Goal: Task Accomplishment & Management: Manage account settings

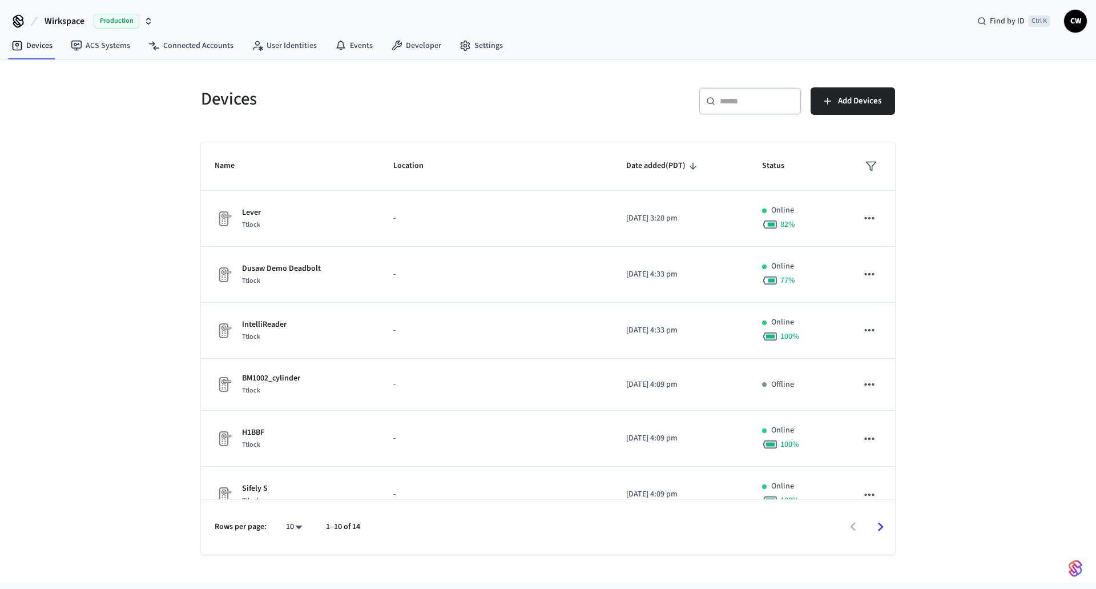
click at [166, 192] on div "Devices ​ ​ Add Devices Name Location Date added (PDT) Status Lever Ttlock - [D…" at bounding box center [548, 321] width 1096 height 522
click at [85, 22] on span "Wirkspace" at bounding box center [65, 21] width 40 height 14
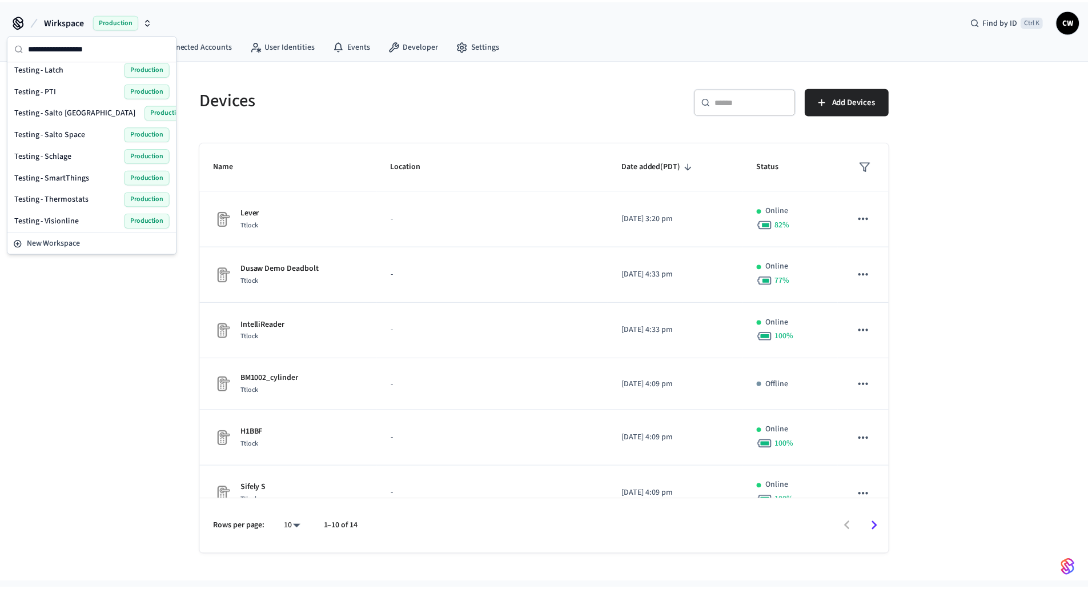
scroll to position [542, 0]
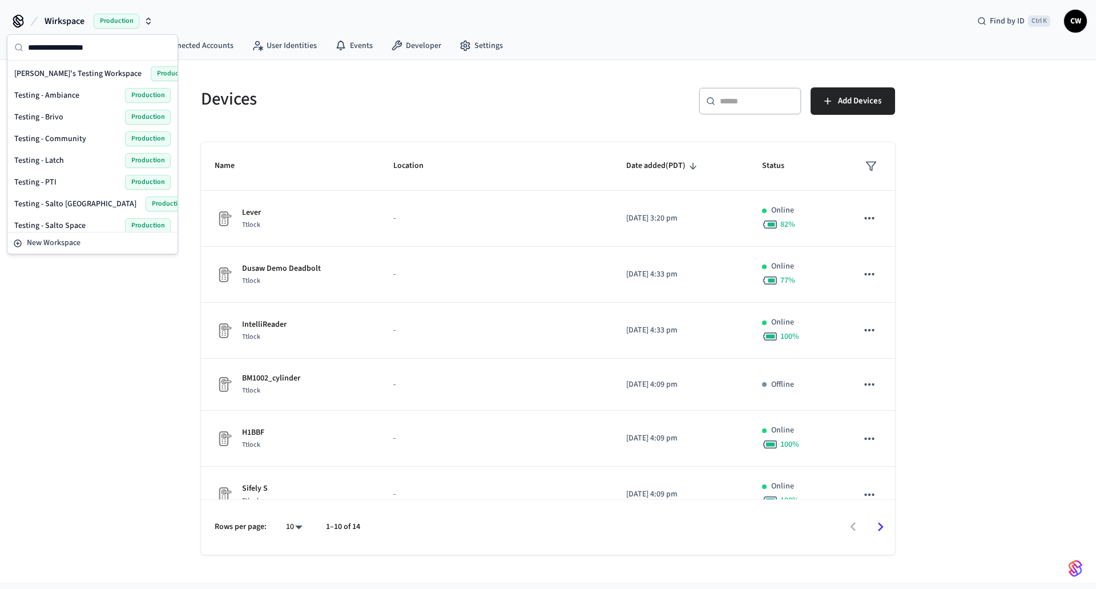
click at [78, 137] on span "Testing - Community" at bounding box center [50, 138] width 72 height 11
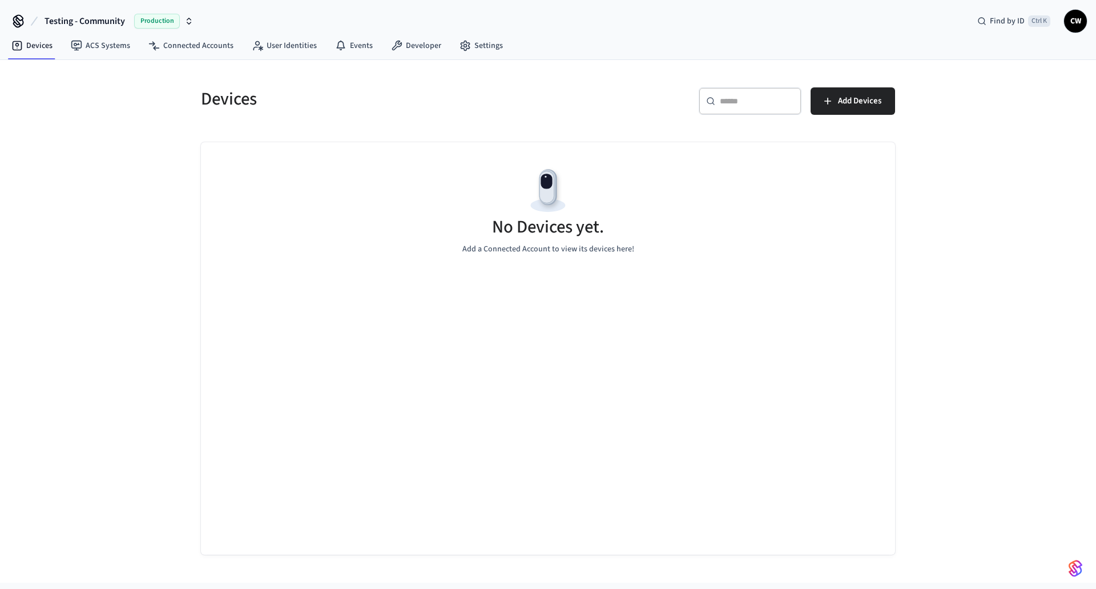
click at [118, 160] on div "Devices ​ ​ Add Devices No Devices yet. Add a Connected Account to view its dev…" at bounding box center [548, 321] width 1096 height 522
click at [98, 53] on link "ACS Systems" at bounding box center [101, 45] width 78 height 21
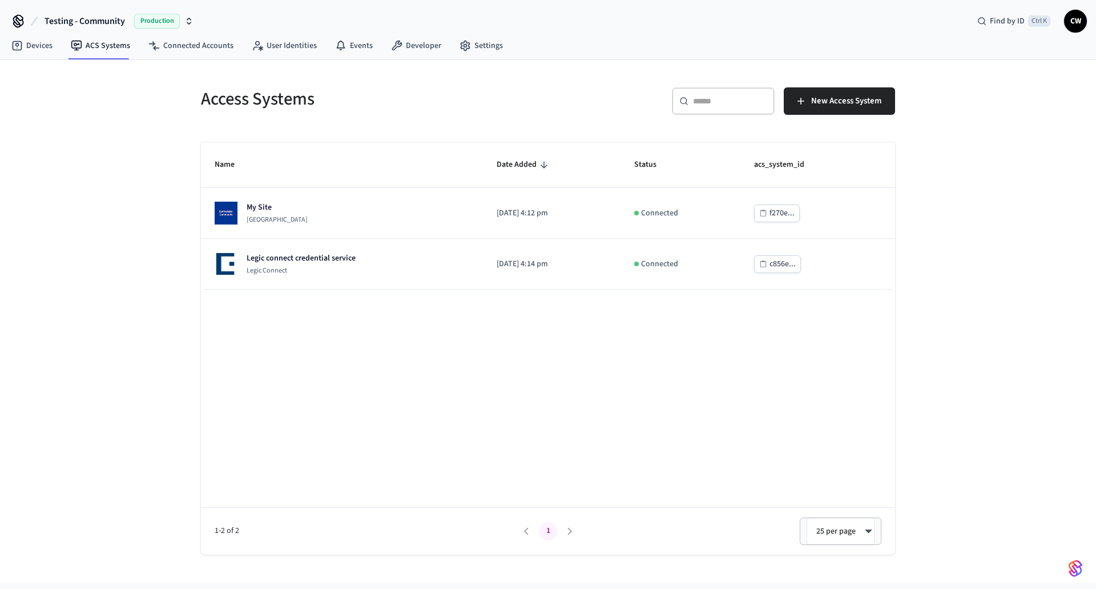
drag, startPoint x: 105, startPoint y: 195, endPoint x: 171, endPoint y: 219, distance: 70.4
click at [106, 195] on div "Access Systems ​ ​ New Access System Name Date Added Status acs_system_id My Si…" at bounding box center [548, 321] width 1096 height 522
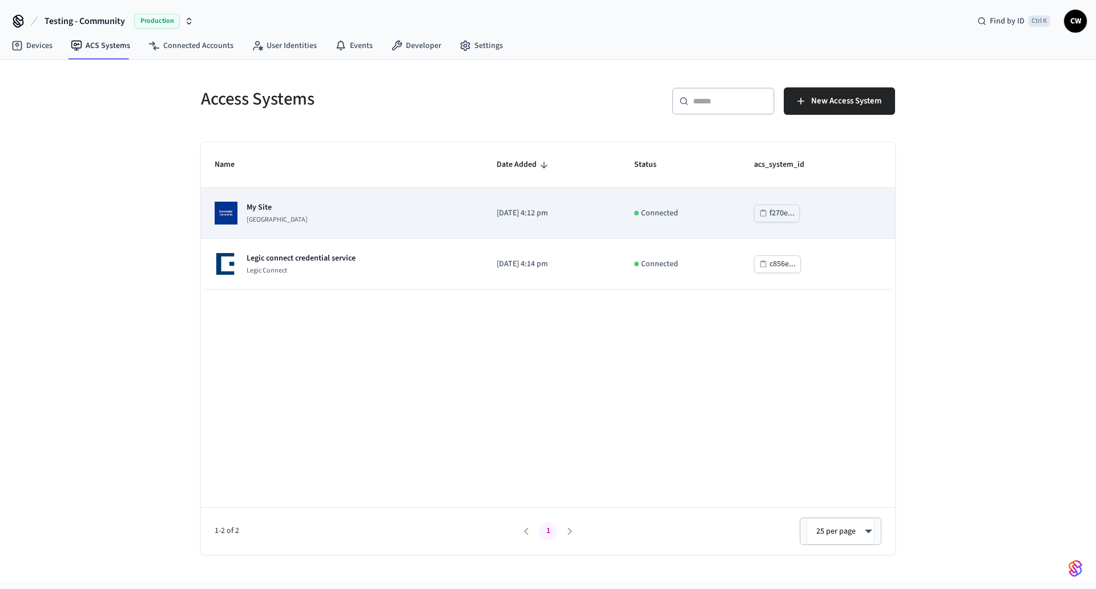
click at [289, 213] on p "My Site" at bounding box center [277, 207] width 61 height 11
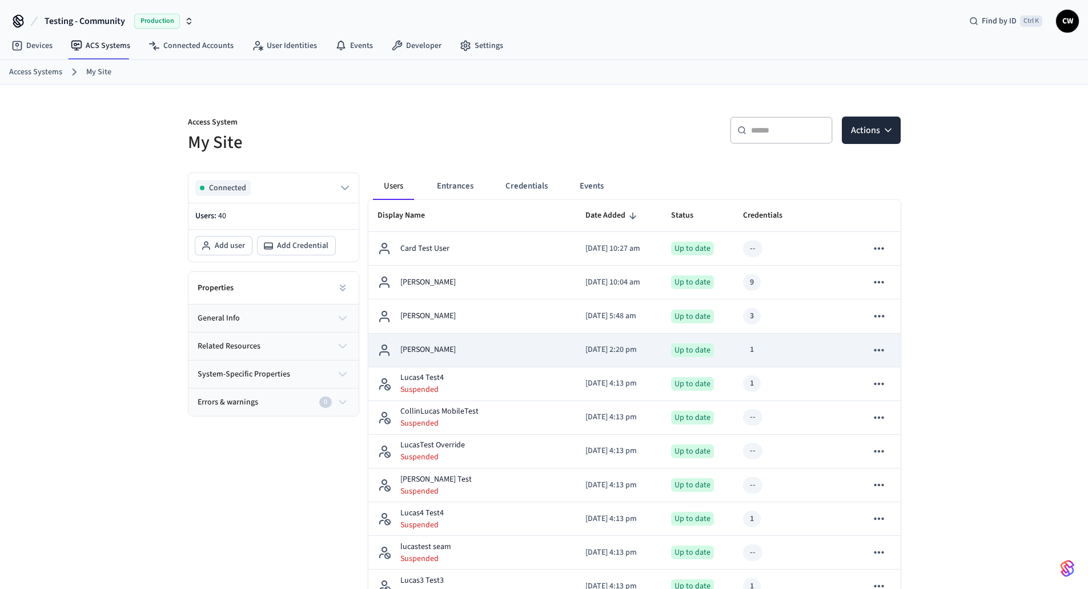
click at [465, 340] on td "[PERSON_NAME]" at bounding box center [472, 350] width 208 height 34
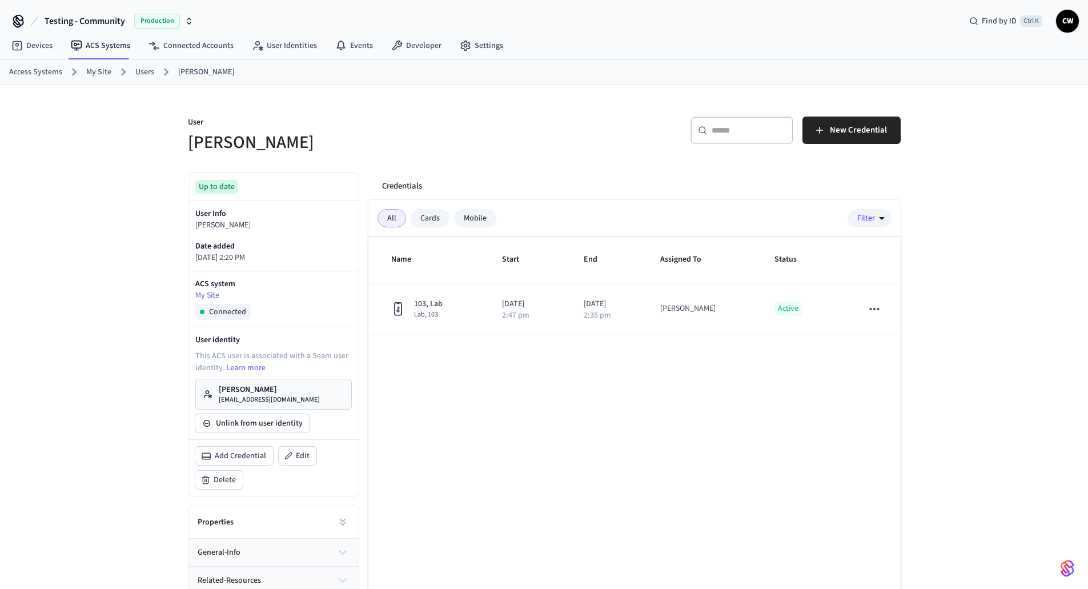
drag, startPoint x: 473, startPoint y: 176, endPoint x: 480, endPoint y: 170, distance: 9.7
click at [474, 172] on div "Credentials" at bounding box center [637, 185] width 528 height 27
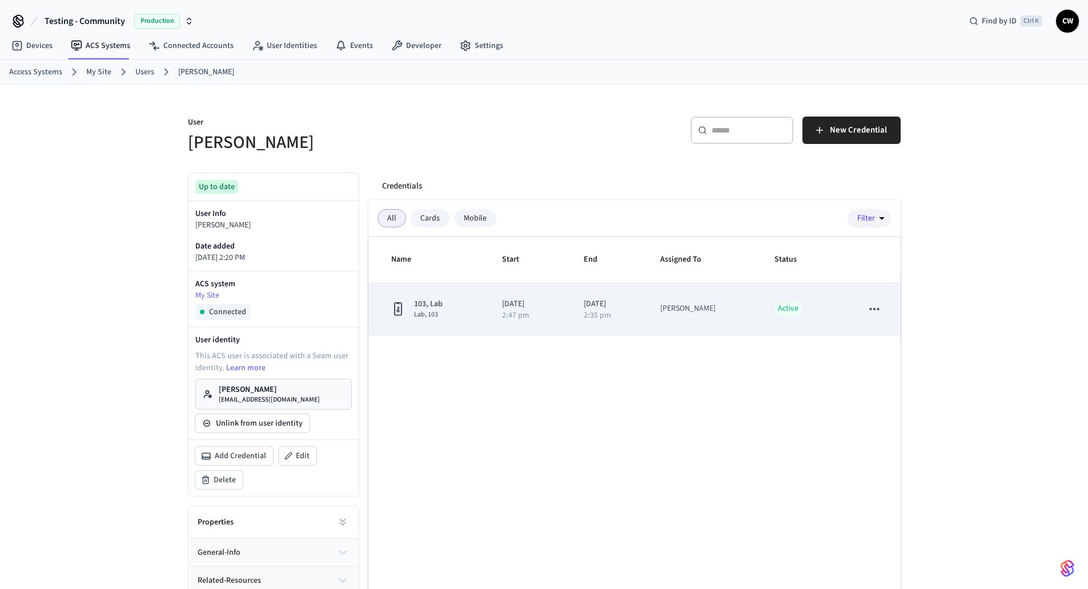
click at [874, 313] on icon "sticky table" at bounding box center [874, 308] width 15 height 15
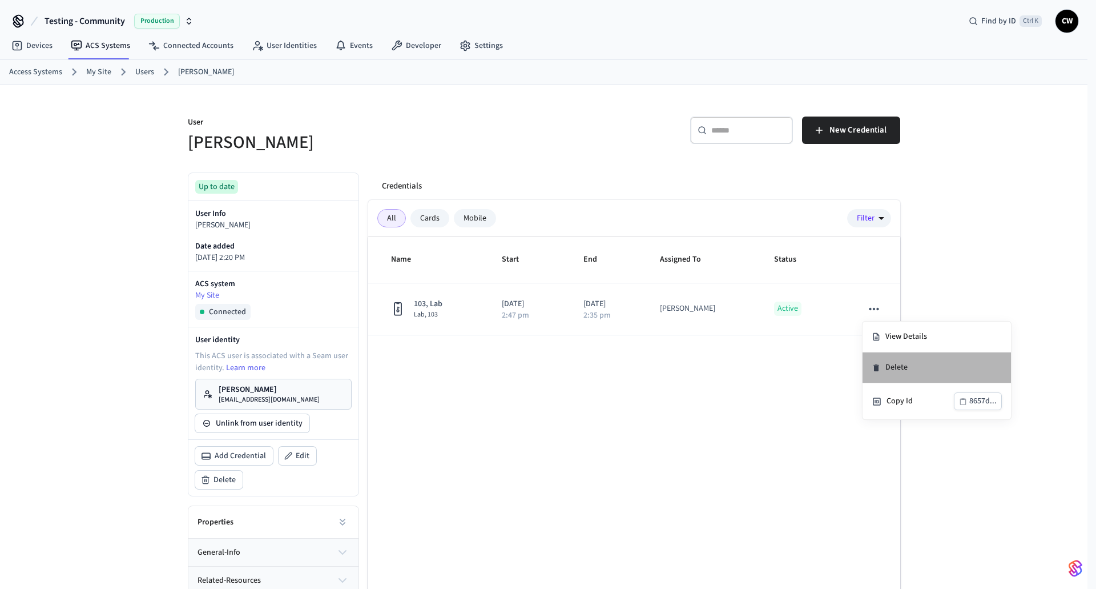
click at [898, 367] on li "Delete" at bounding box center [937, 367] width 148 height 31
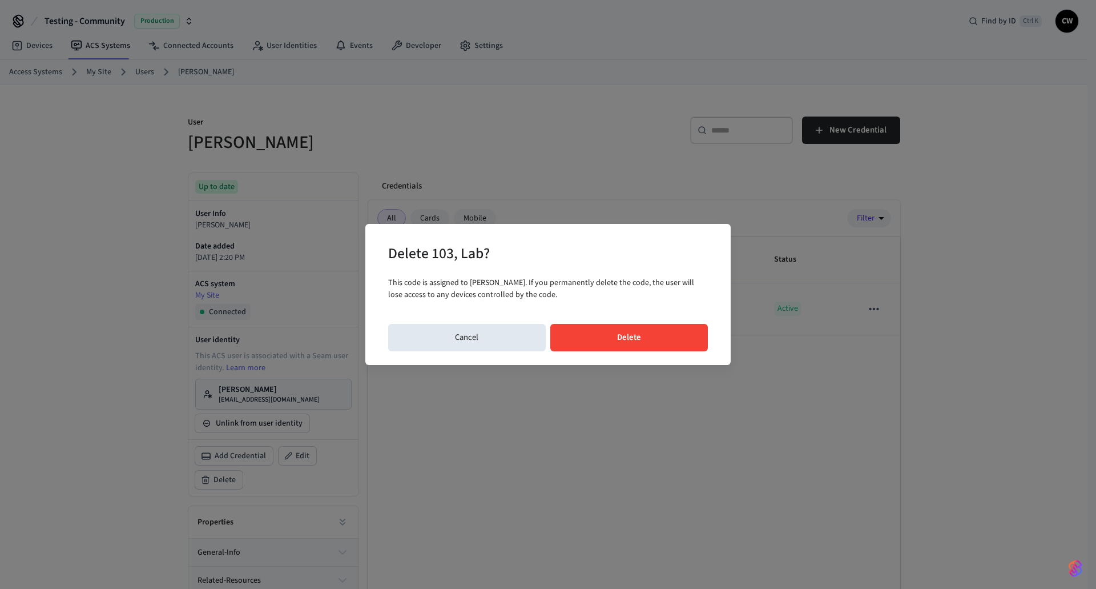
click at [652, 338] on button "Delete" at bounding box center [629, 337] width 158 height 27
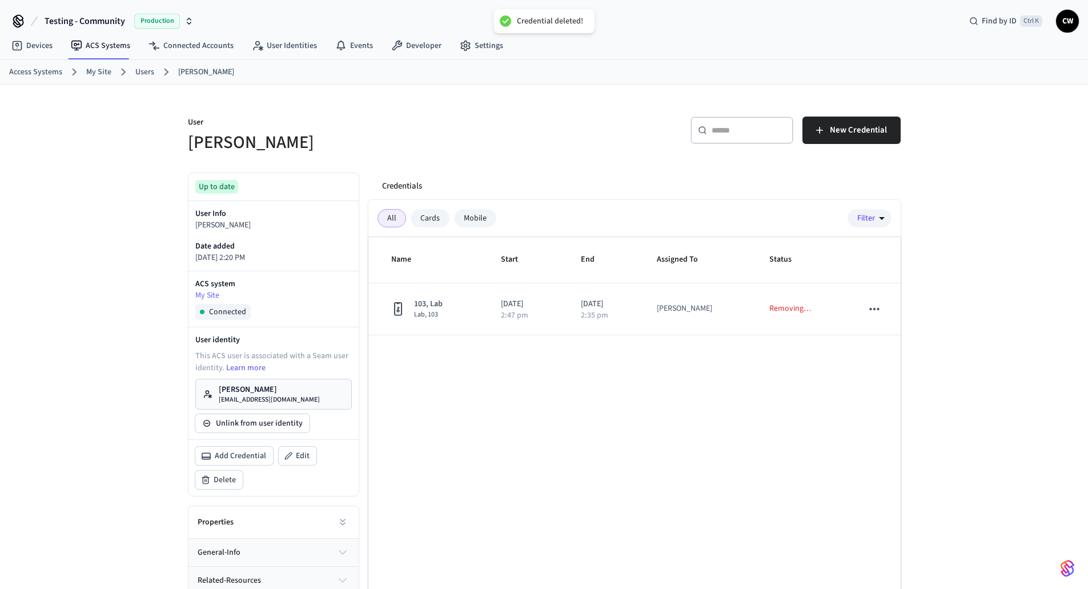
click at [456, 167] on div "Credentials All Cards Mobile Filter Name Start End Assigned To Status 103, Lab …" at bounding box center [629, 406] width 541 height 487
click at [116, 222] on div "User Collin Wirkus ​ ​ New Credential Up to date User Info Collin Wirkus Date a…" at bounding box center [544, 368] width 1088 height 566
click at [558, 144] on div "​ ​ New Credential" at bounding box center [725, 134] width 349 height 37
click at [972, 304] on div "User Collin Wirkus ​ ​ New Credential Up to date User Info Collin Wirkus Date a…" at bounding box center [544, 368] width 1088 height 566
click at [628, 123] on div "​ ​ New Credential" at bounding box center [725, 134] width 349 height 37
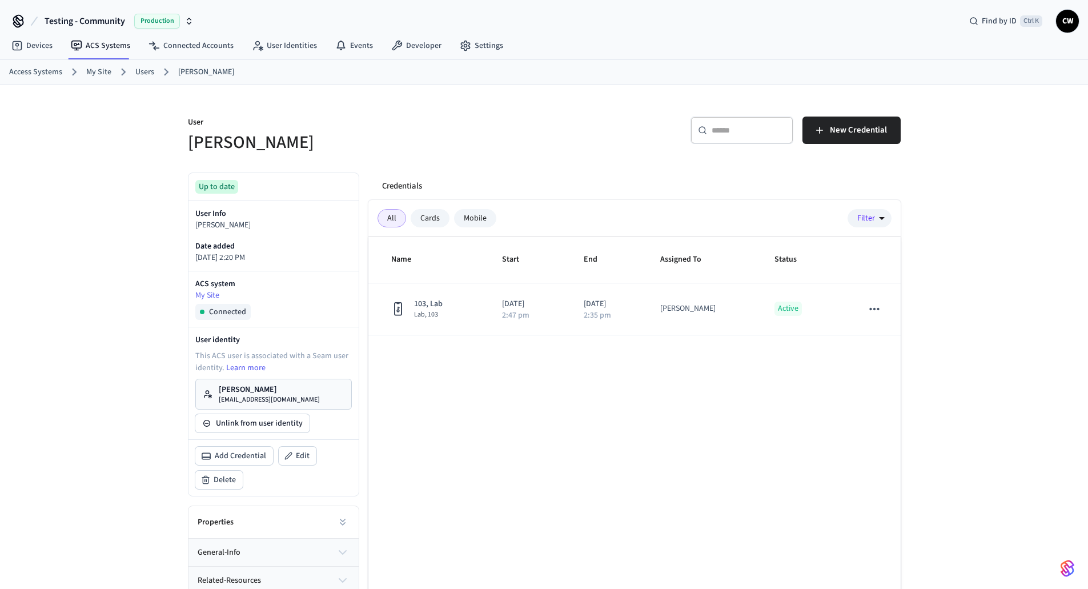
click at [525, 136] on h5 "[PERSON_NAME]" at bounding box center [362, 142] width 349 height 23
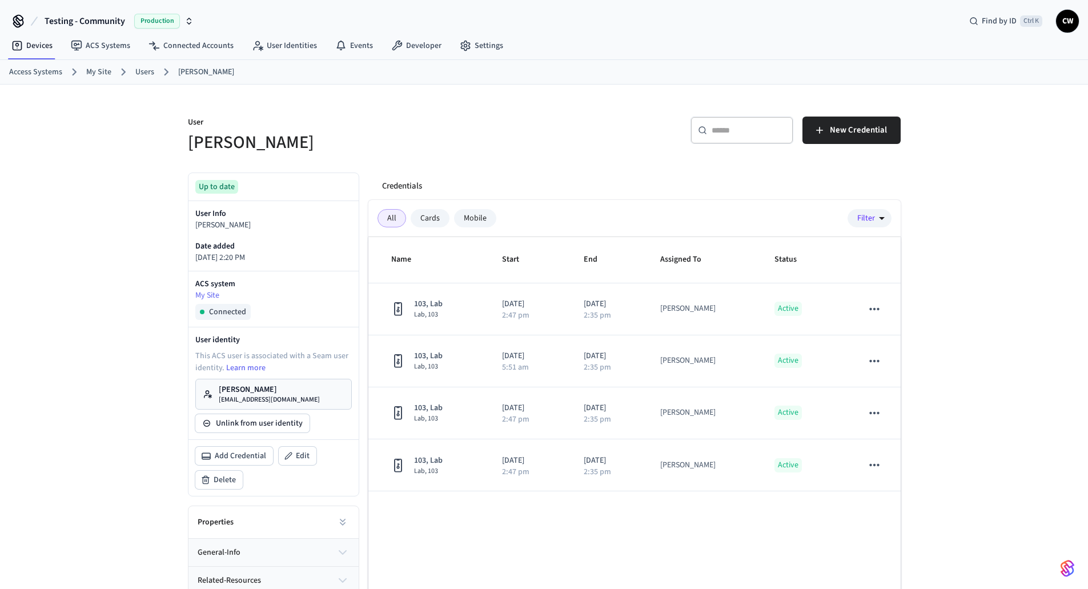
click at [80, 176] on div "User Collin Wirkus ​ ​ New Credential Up to date User Info Collin Wirkus Date a…" at bounding box center [544, 368] width 1088 height 566
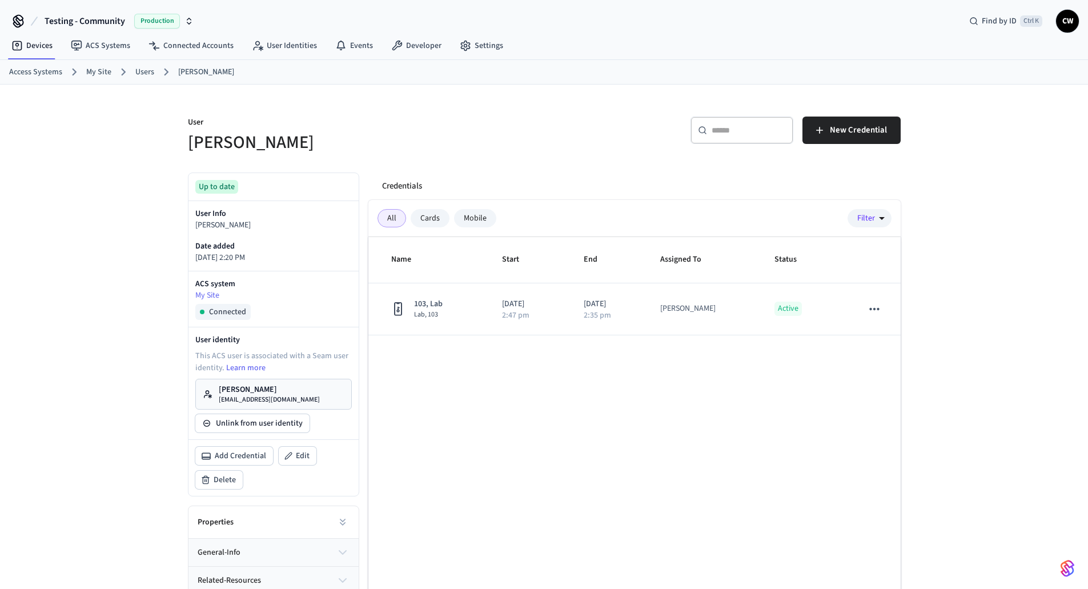
click at [112, 198] on div "User Collin Wirkus ​ ​ New Credential Up to date User Info Collin Wirkus Date a…" at bounding box center [544, 368] width 1088 height 566
click at [102, 178] on div "User Collin Wirkus ​ ​ New Credential Up to date User Info Collin Wirkus Date a…" at bounding box center [544, 368] width 1088 height 566
click at [500, 135] on h5 "[PERSON_NAME]" at bounding box center [362, 142] width 349 height 23
click at [517, 160] on div "User [PERSON_NAME] ​ ​ New Credential Up to date User Info [PERSON_NAME] Date a…" at bounding box center [544, 368] width 731 height 566
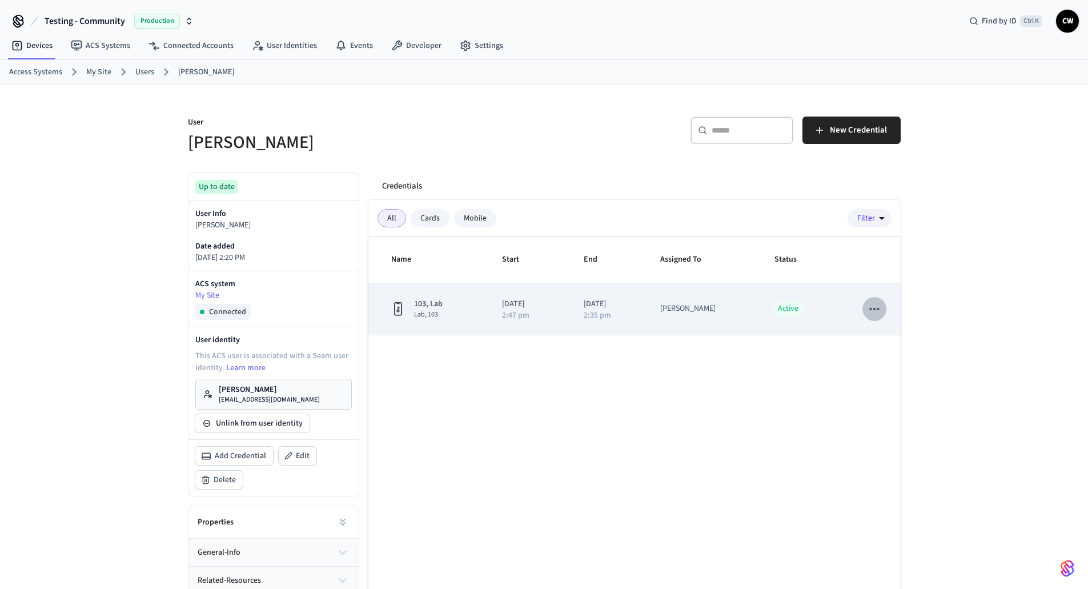
click at [874, 311] on icon "sticky table" at bounding box center [874, 308] width 15 height 15
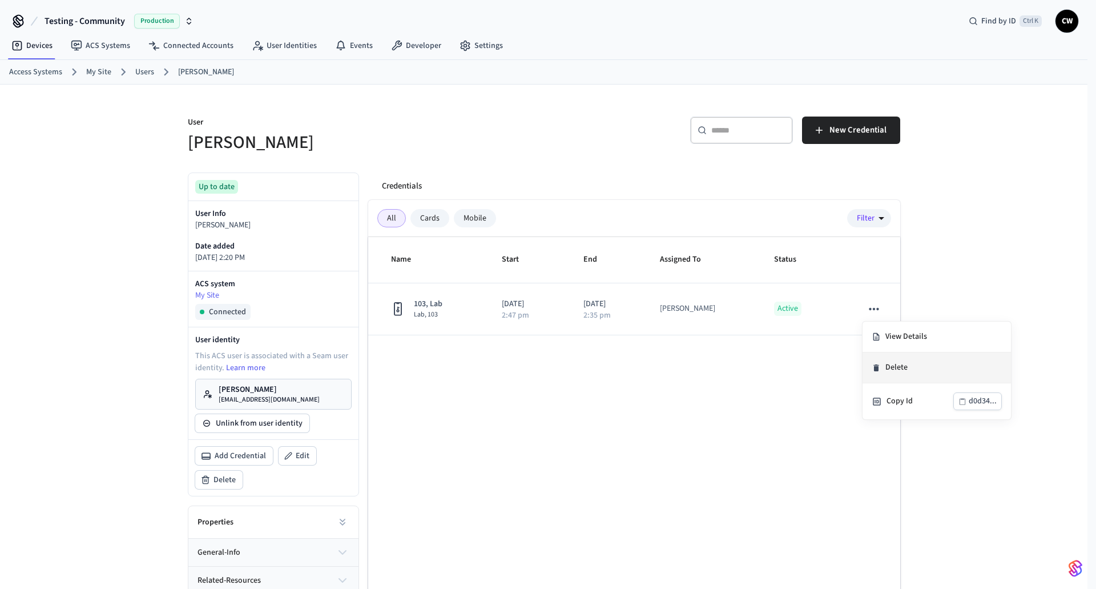
click at [891, 366] on li "Delete" at bounding box center [937, 367] width 148 height 31
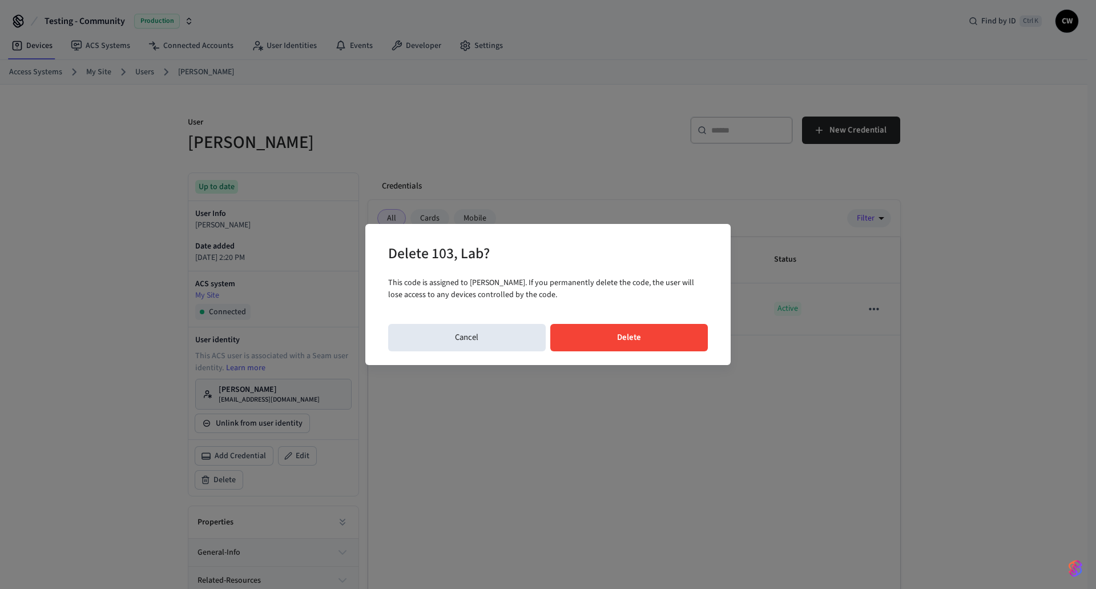
click at [645, 331] on button "Delete" at bounding box center [629, 337] width 158 height 27
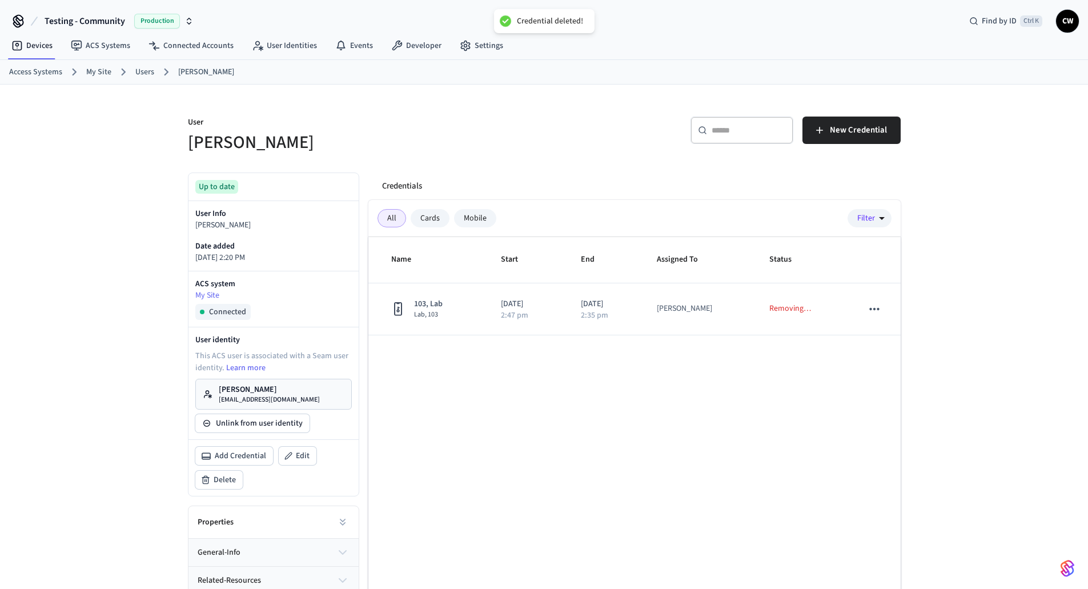
click at [613, 156] on div "User Collin Wirkus ​ ​ New Credential Up to date User Info Collin Wirkus Date a…" at bounding box center [544, 368] width 731 height 566
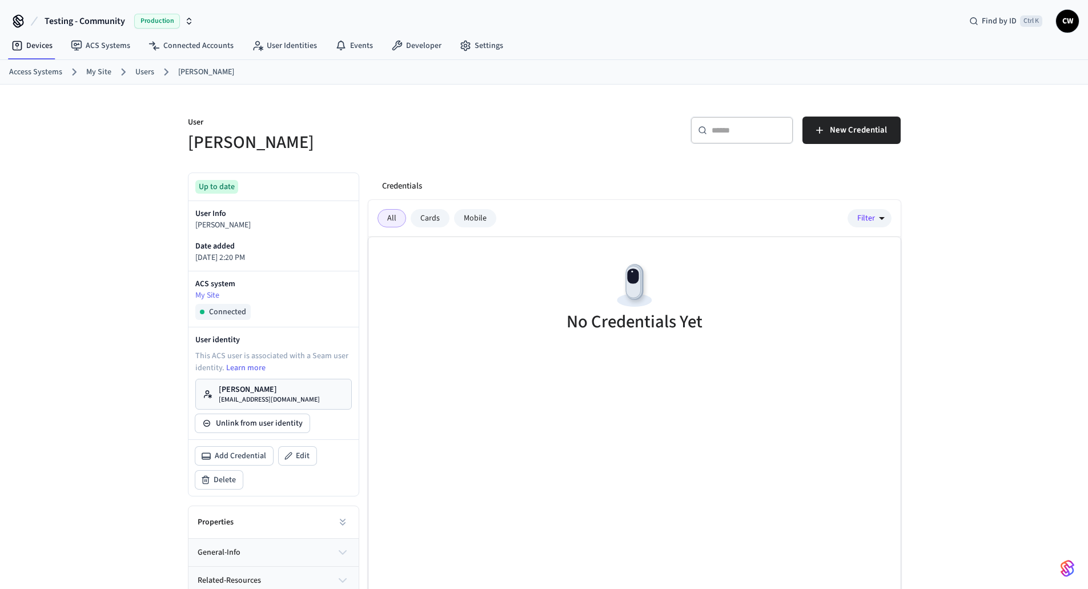
click at [565, 174] on div "Credentials" at bounding box center [637, 185] width 528 height 27
click at [427, 220] on div "Cards" at bounding box center [430, 218] width 39 height 18
click at [480, 220] on div "Mobile" at bounding box center [475, 218] width 42 height 18
click at [464, 161] on div "User [PERSON_NAME] ​ ​ New Credential Up to date User Info [PERSON_NAME] Date a…" at bounding box center [544, 368] width 731 height 566
click at [306, 396] on link "[PERSON_NAME] [PERSON_NAME][EMAIL_ADDRESS][DOMAIN_NAME]" at bounding box center [273, 394] width 156 height 31
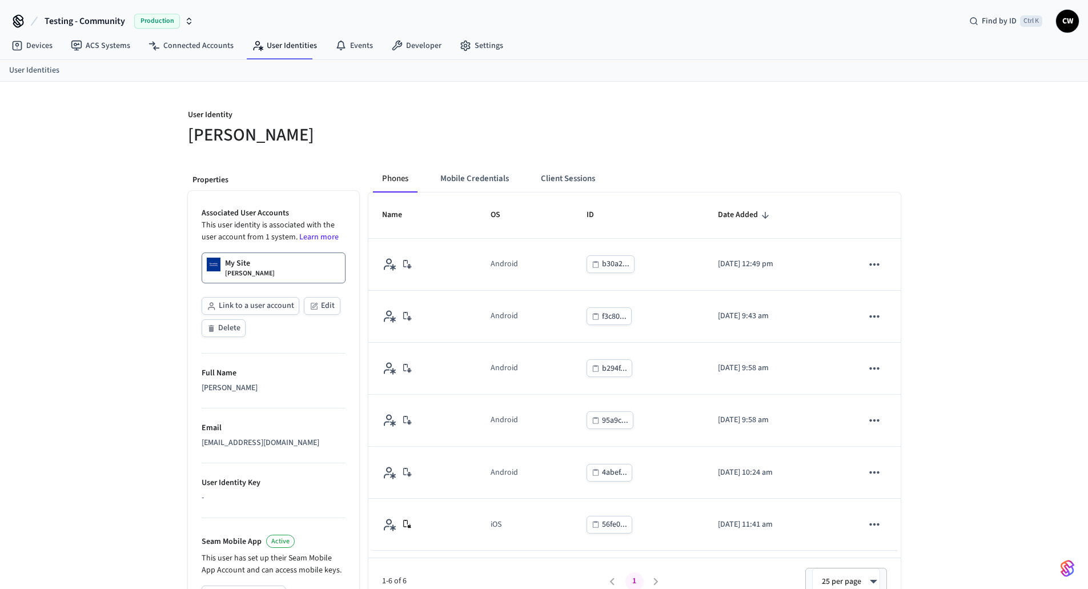
click at [506, 144] on h5 "[PERSON_NAME]" at bounding box center [362, 134] width 349 height 23
click at [476, 189] on button "Mobile Credentials" at bounding box center [474, 178] width 87 height 27
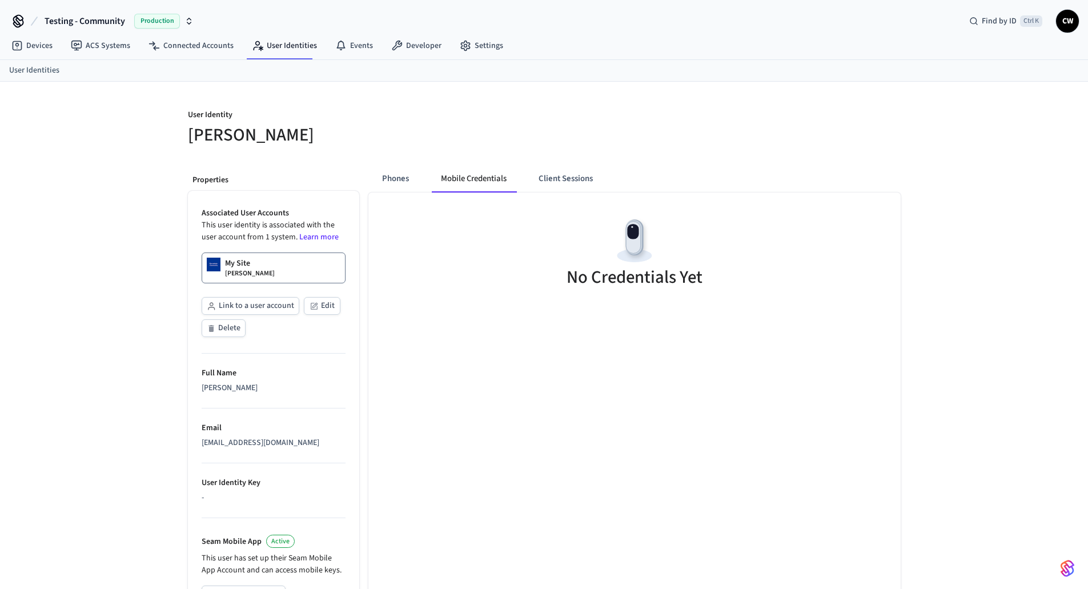
click at [467, 126] on h5 "[PERSON_NAME]" at bounding box center [362, 134] width 349 height 23
click at [398, 170] on button "Phones" at bounding box center [395, 178] width 45 height 27
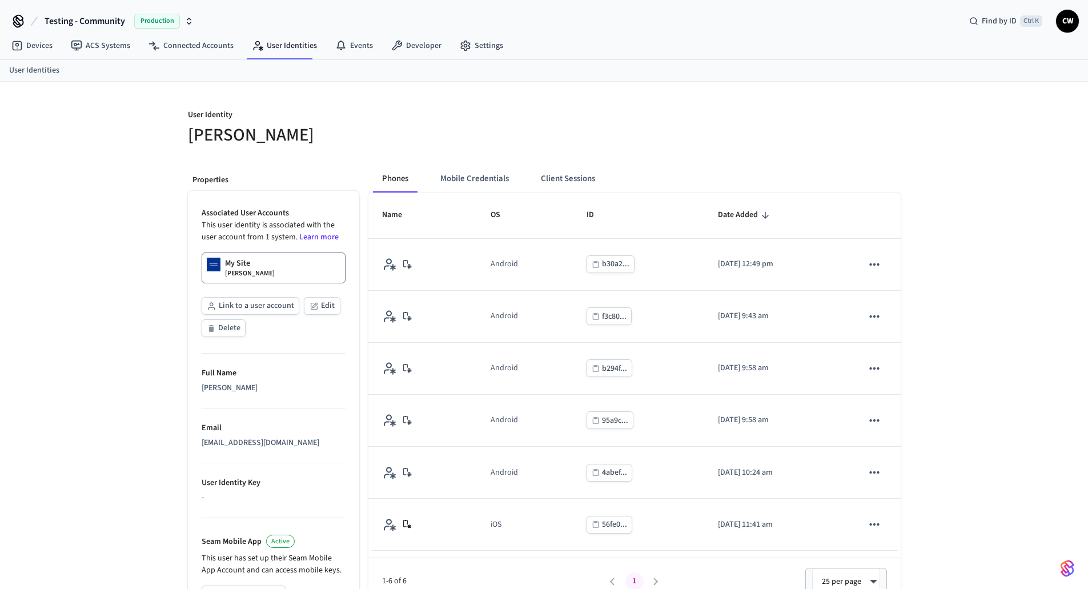
click at [344, 128] on h5 "[PERSON_NAME]" at bounding box center [362, 134] width 349 height 23
click at [78, 50] on icon at bounding box center [76, 46] width 10 height 10
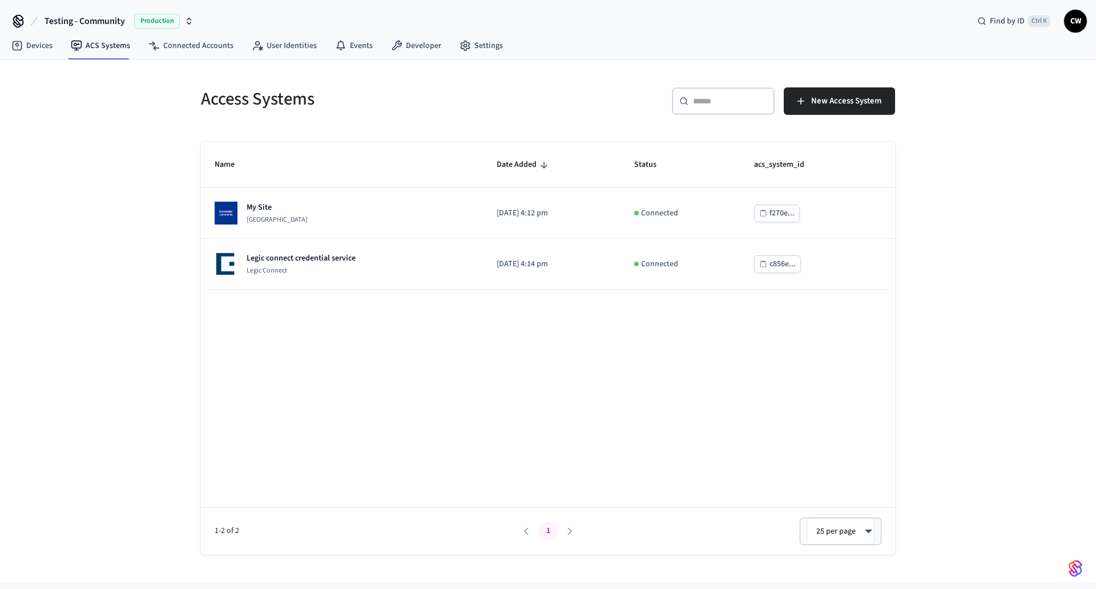
drag, startPoint x: 99, startPoint y: 192, endPoint x: 205, endPoint y: 194, distance: 106.2
click at [99, 192] on div "Access Systems ​ ​ New Access System Name Date Added Status acs_system_id My Si…" at bounding box center [548, 321] width 1096 height 522
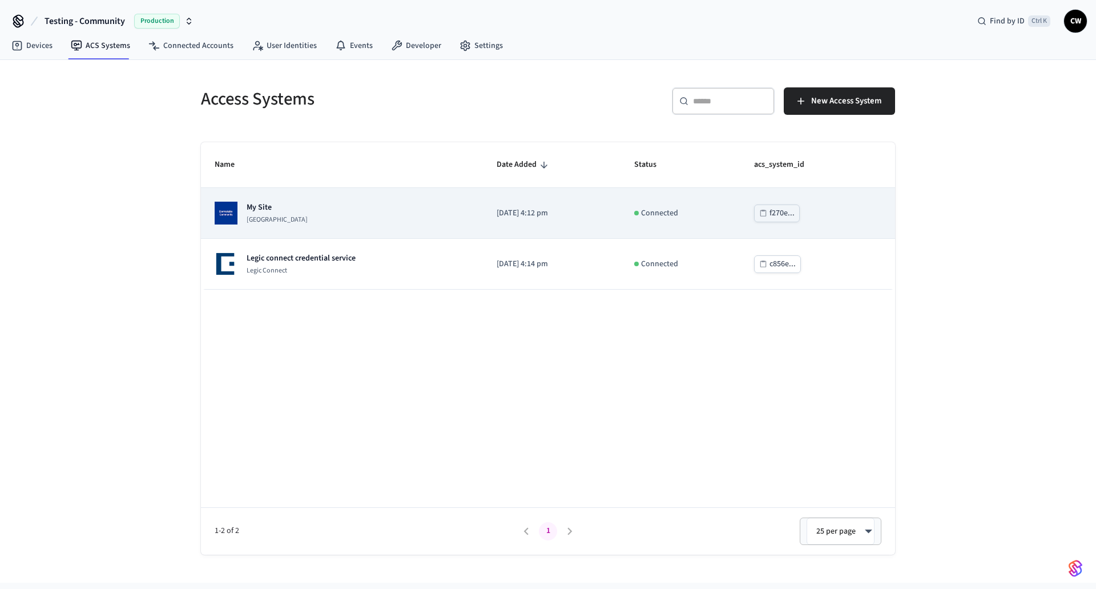
click at [291, 203] on p "My Site" at bounding box center [277, 207] width 61 height 11
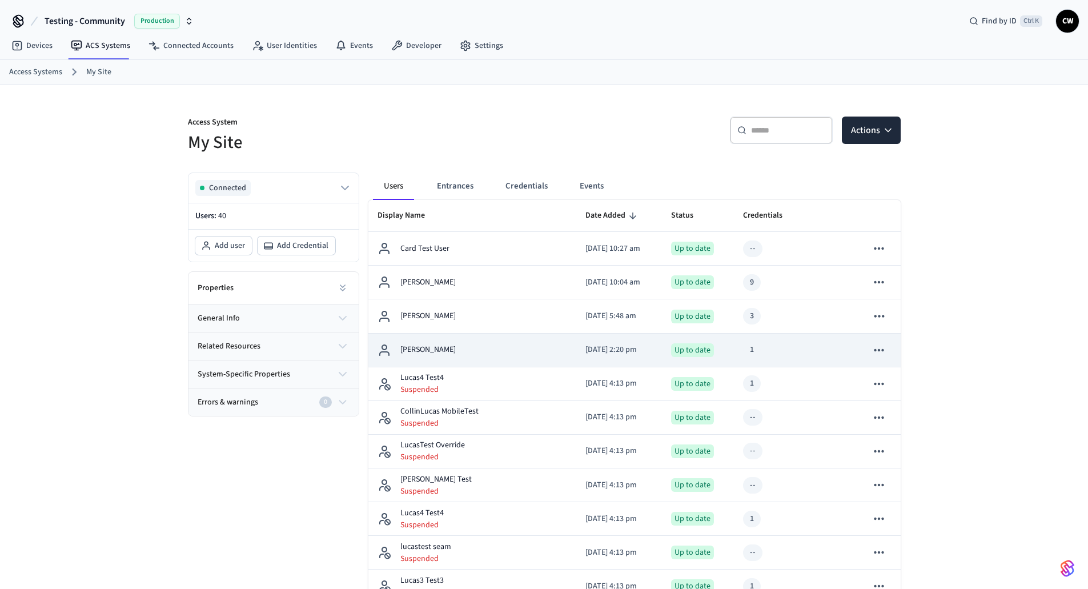
click at [484, 349] on div "[PERSON_NAME]" at bounding box center [472, 350] width 190 height 14
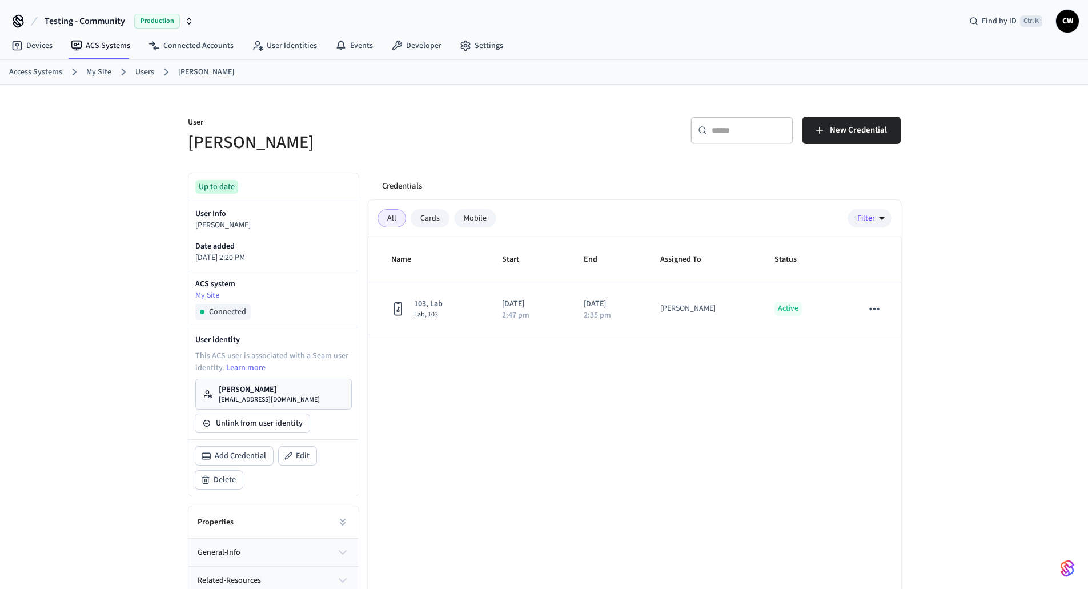
click at [527, 363] on div "Name Start End Assigned To Status 103, Lab Lab, 103 [DATE] 2:47 pm [DATE] 2:35 …" at bounding box center [634, 443] width 532 height 412
click at [554, 154] on div "​ ​ New Credential" at bounding box center [718, 128] width 363 height 51
click at [473, 130] on p "User" at bounding box center [362, 123] width 349 height 14
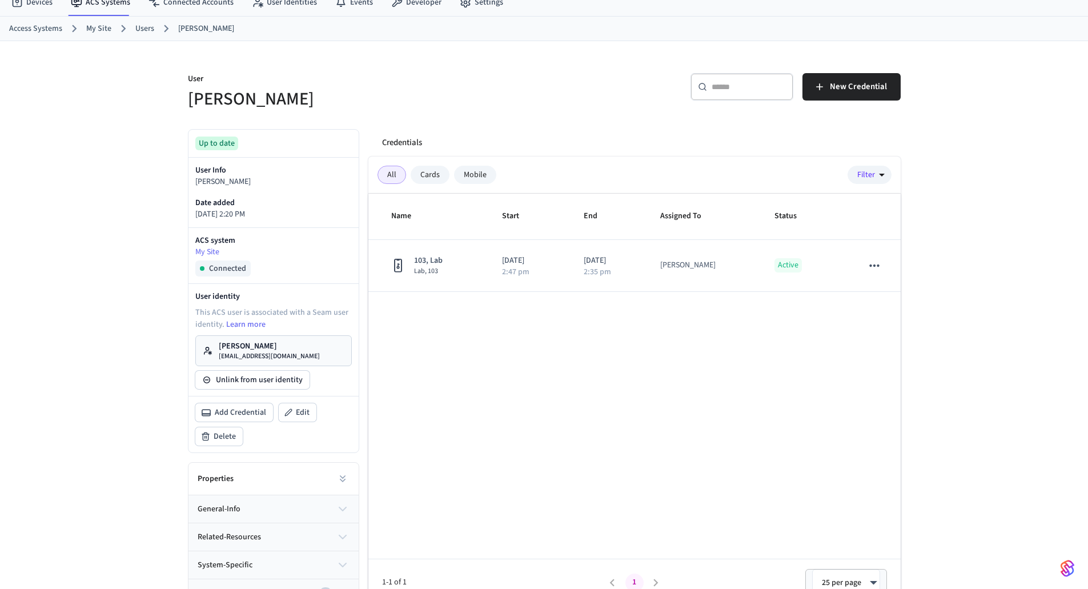
scroll to position [62, 0]
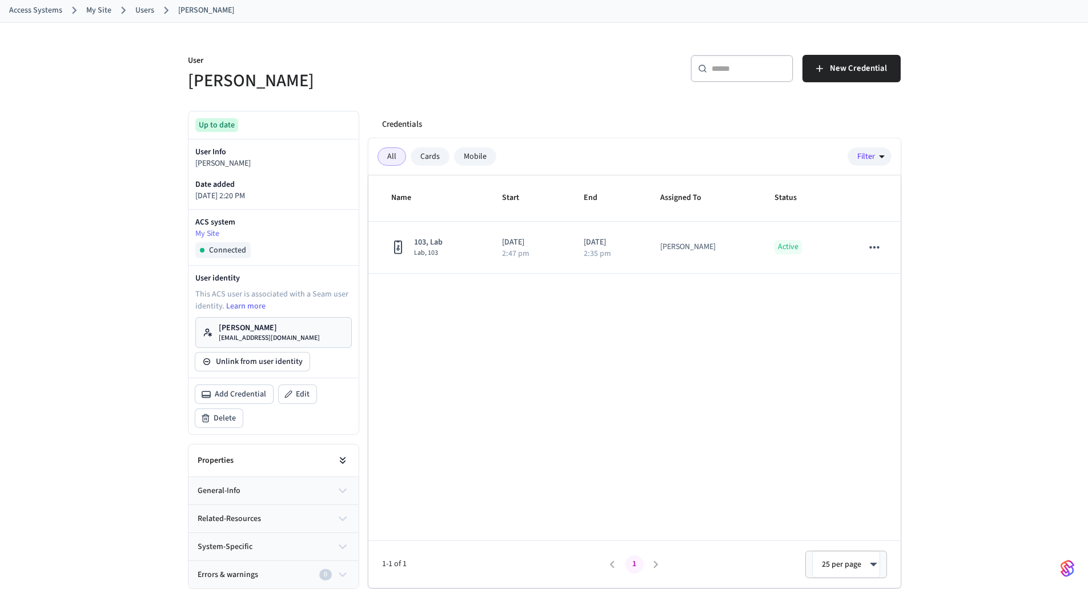
click at [342, 458] on icon at bounding box center [342, 460] width 11 height 11
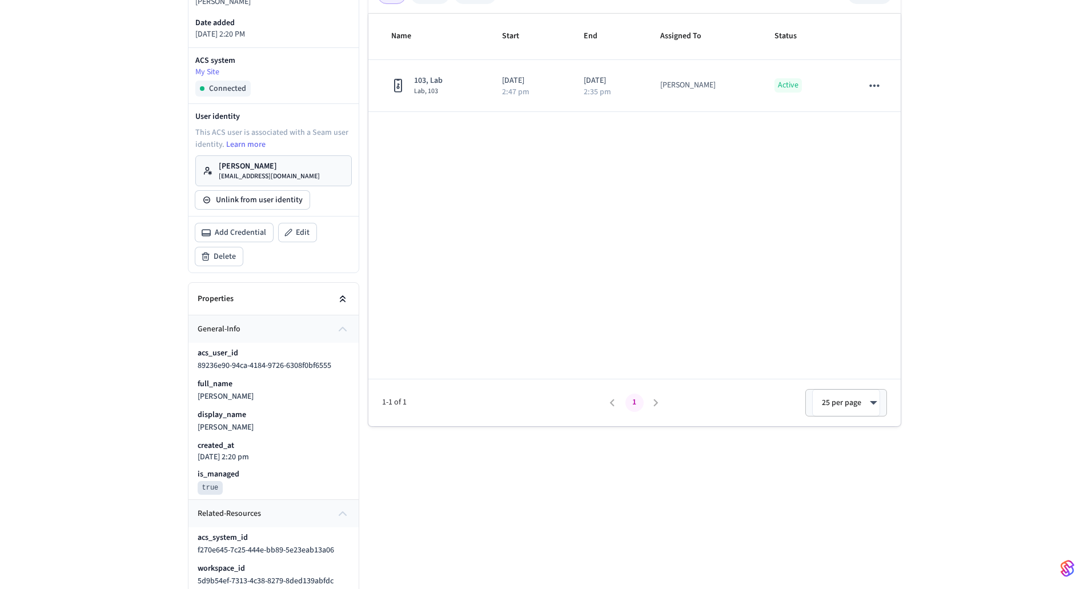
scroll to position [404, 0]
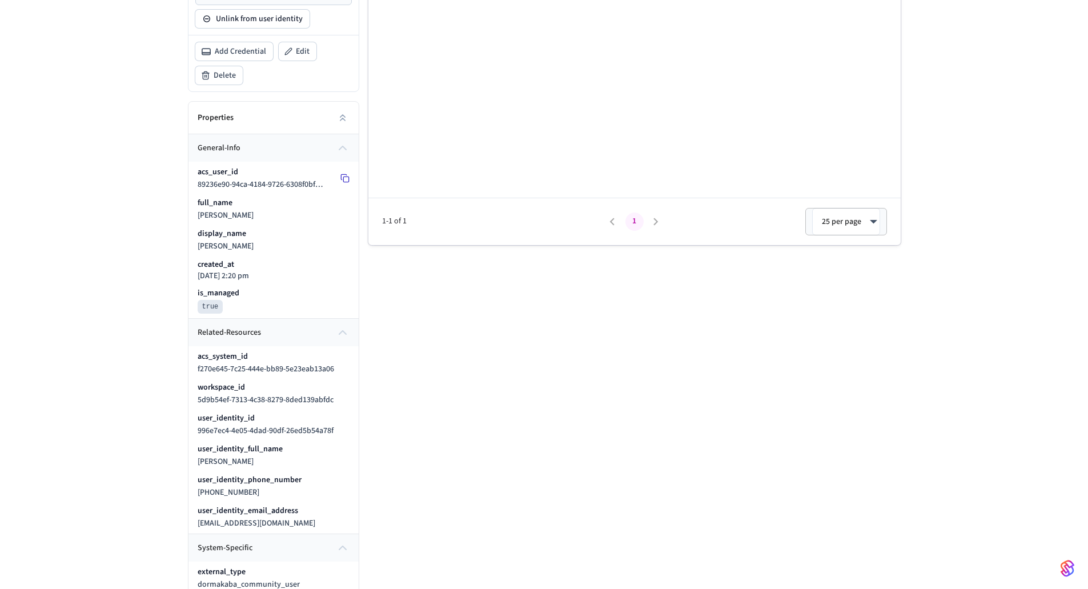
click at [344, 179] on icon at bounding box center [344, 178] width 9 height 9
